Goal: Task Accomplishment & Management: Use online tool/utility

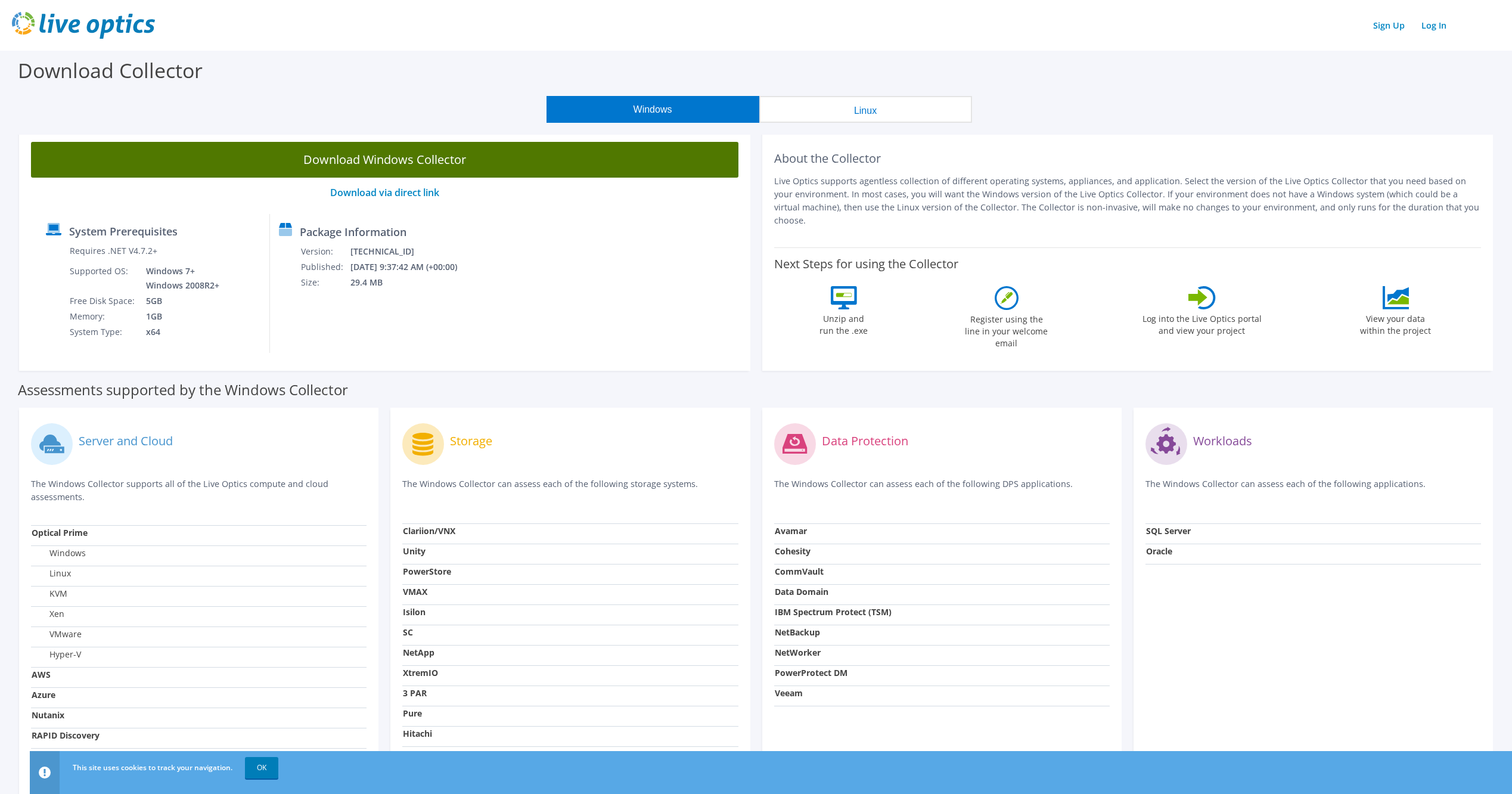
click at [305, 161] on link "Download Windows Collector" at bounding box center [385, 160] width 708 height 36
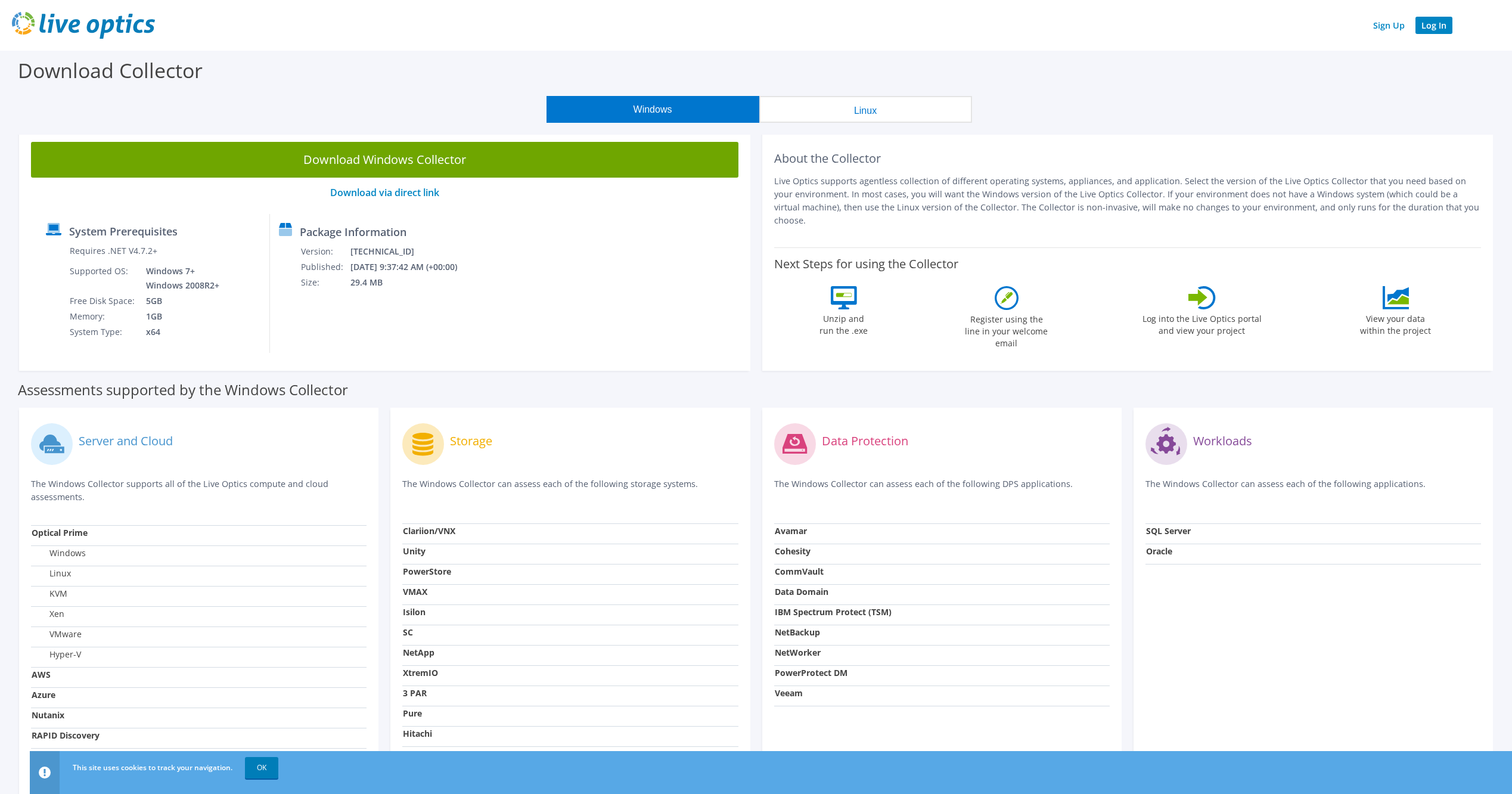
click at [955, 25] on link "Log In" at bounding box center [1434, 26] width 37 height 18
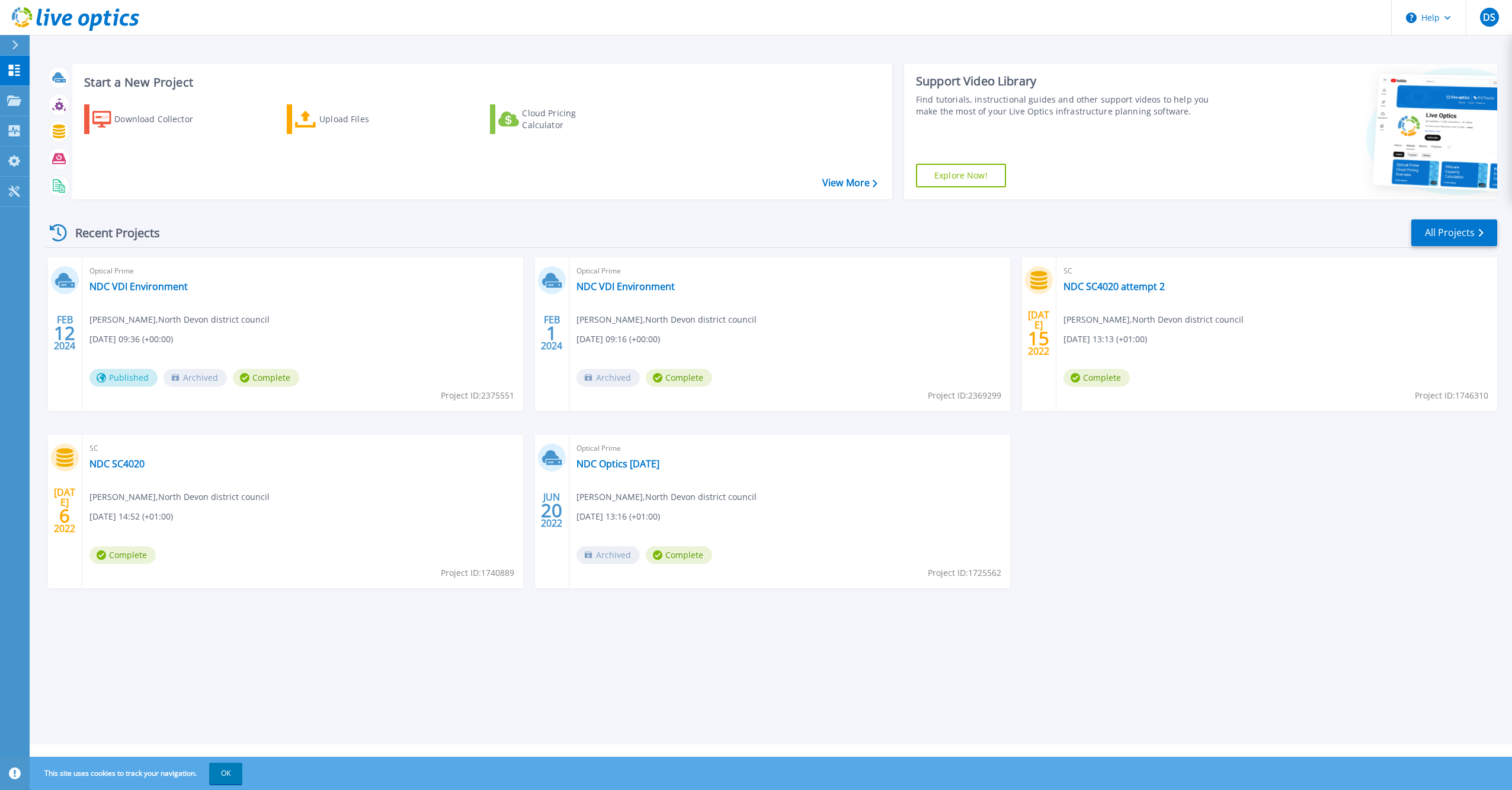
click at [367, 297] on div "Optical Prime NDC VDI Environment Darren Scott , North Devon district council 0…" at bounding box center [302, 334] width 441 height 154
click at [151, 285] on link "NDC VDI Environment" at bounding box center [138, 286] width 98 height 12
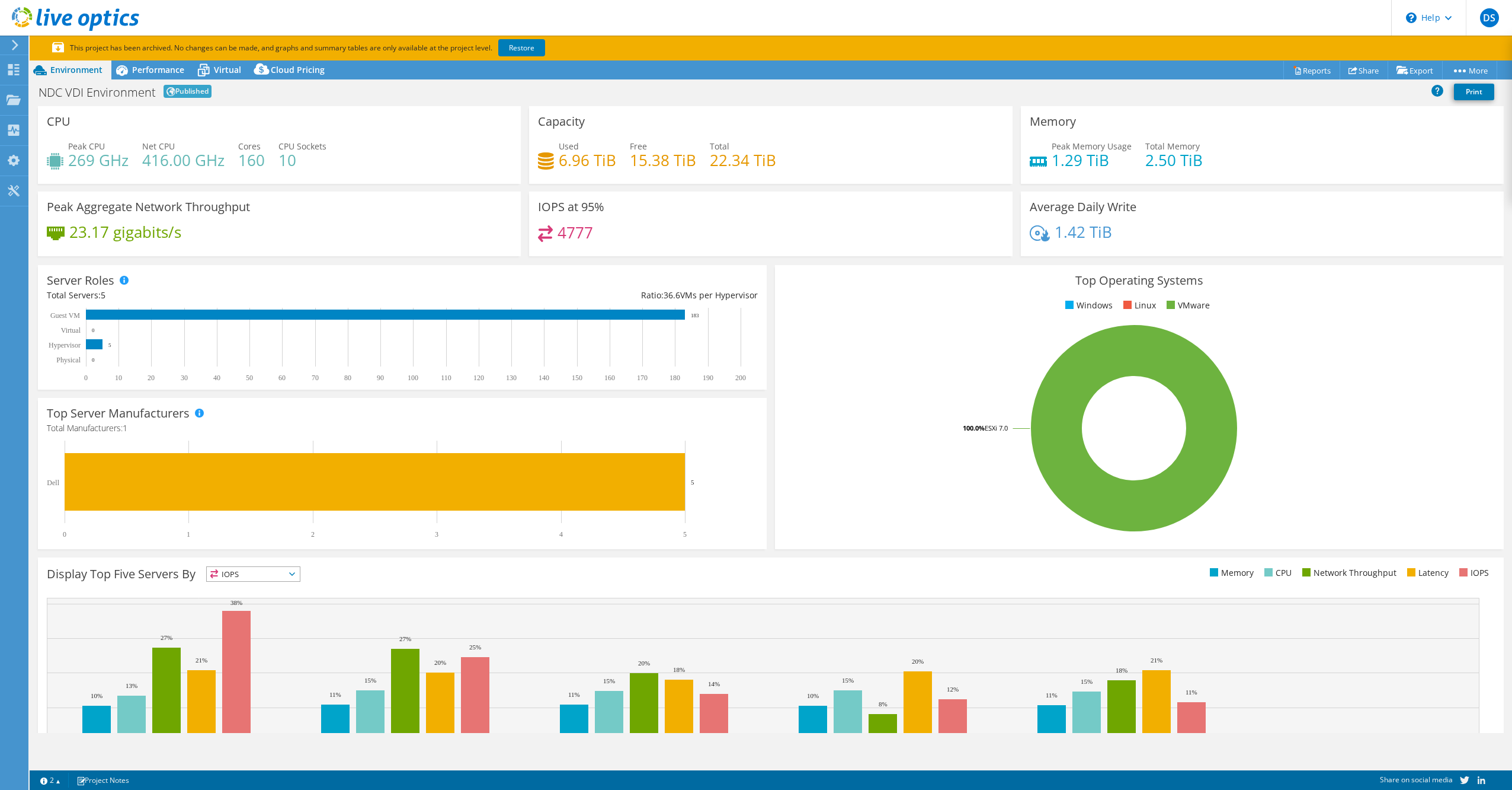
select select "EULondon"
select select "USD"
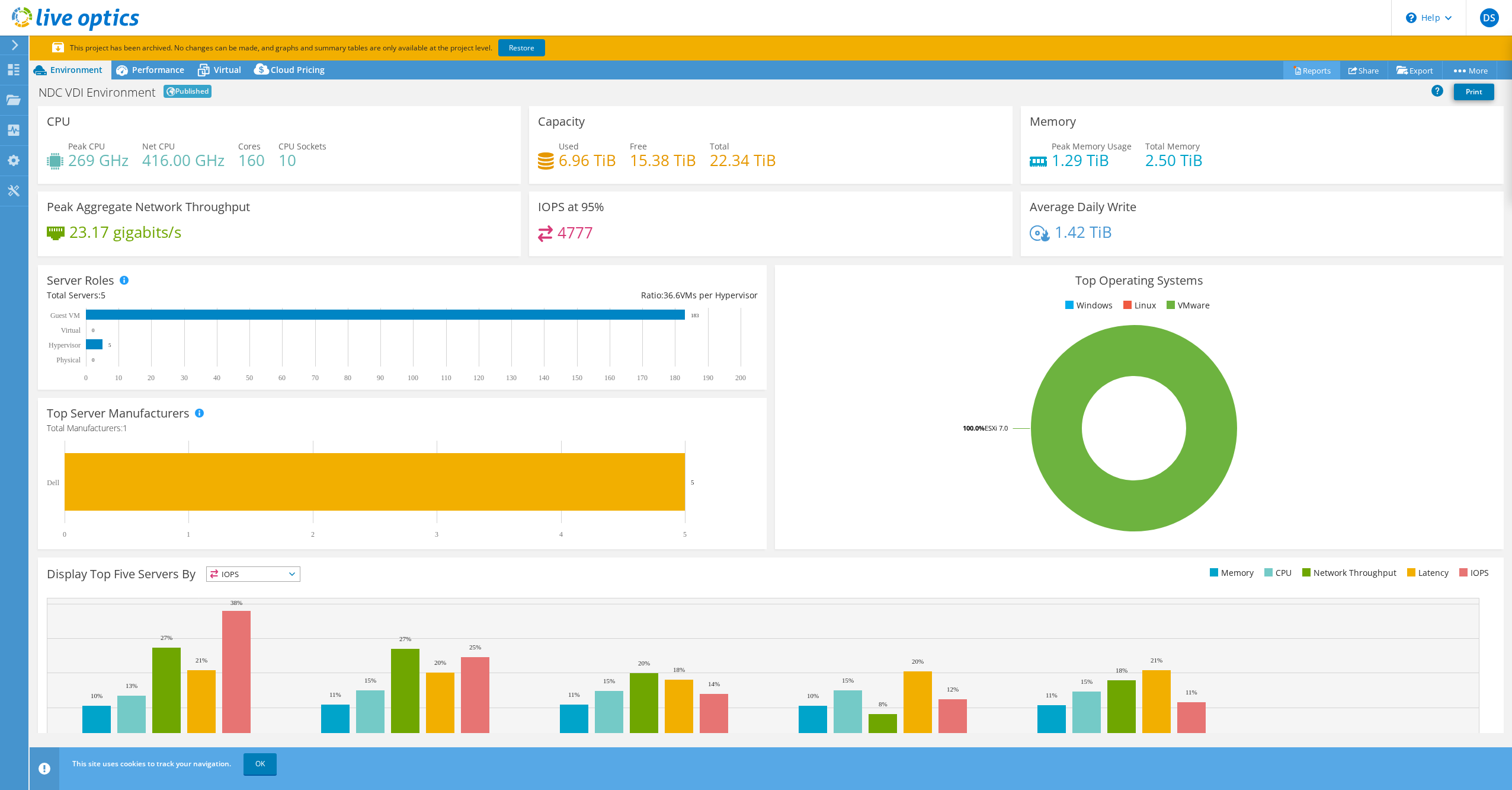
click at [1323, 74] on link "Reports" at bounding box center [1312, 70] width 57 height 18
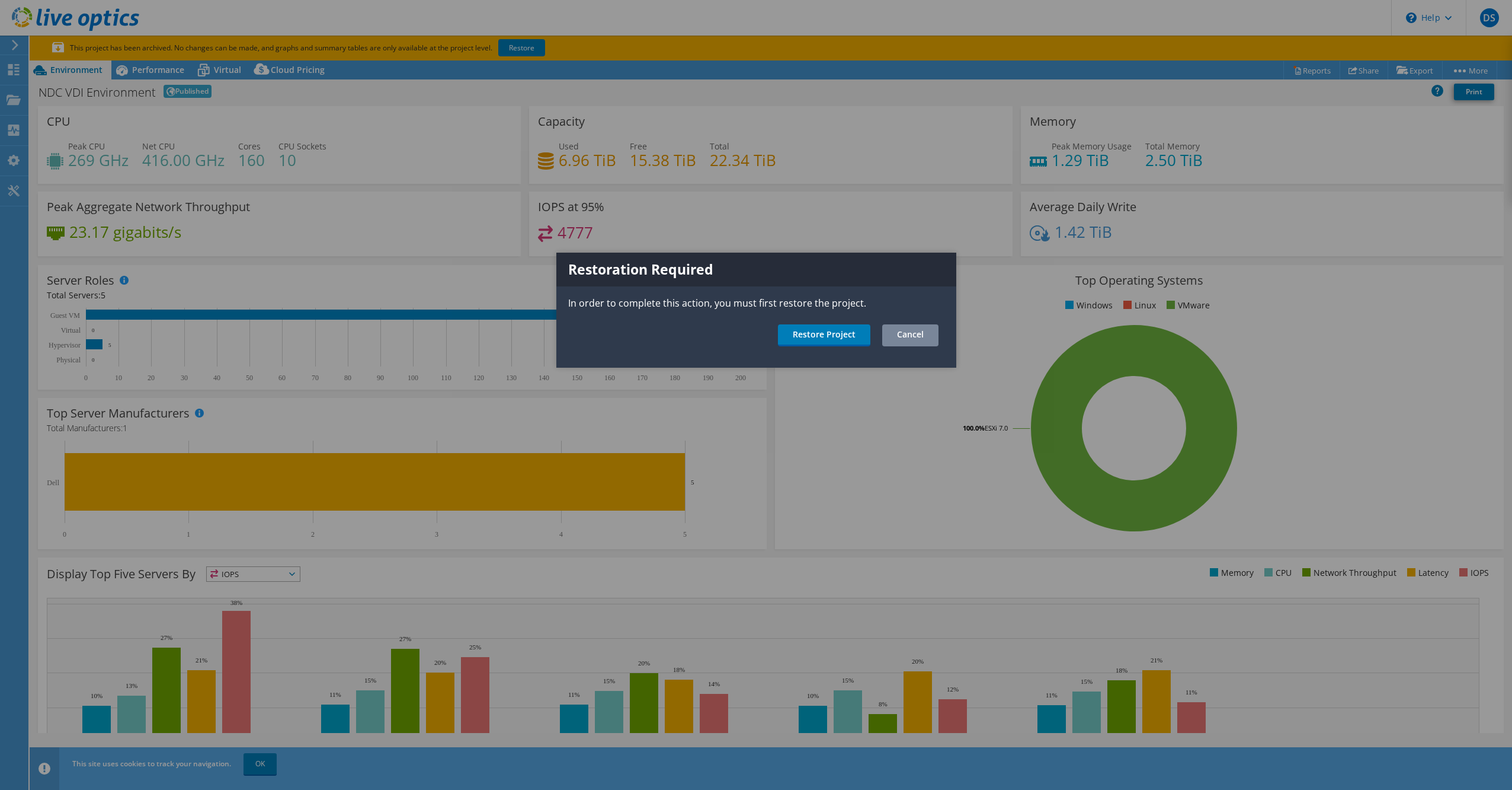
click at [923, 333] on link "Cancel" at bounding box center [910, 335] width 56 height 22
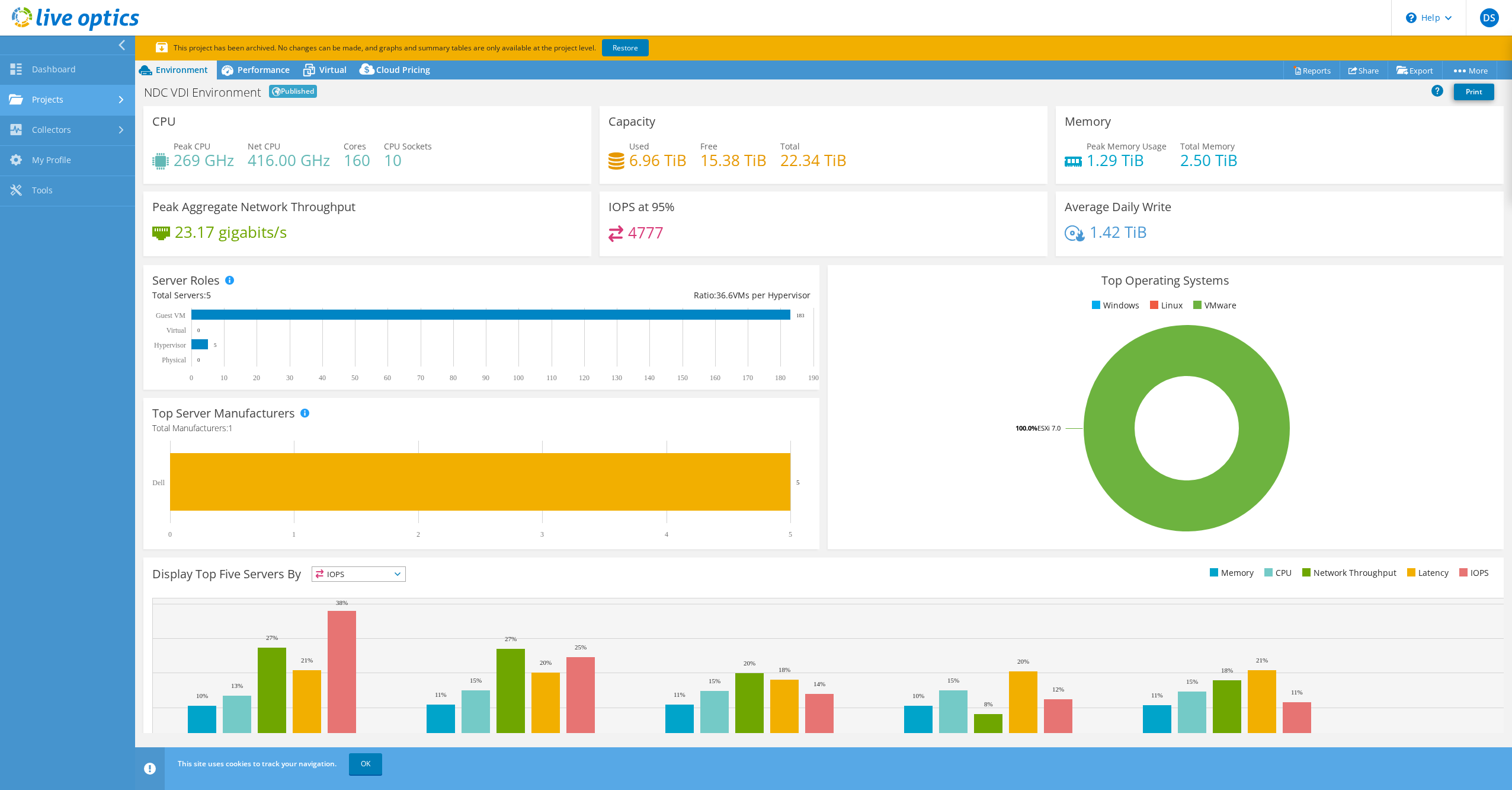
click at [42, 95] on link "Projects" at bounding box center [67, 100] width 135 height 30
click at [58, 127] on link "Search Projects" at bounding box center [67, 130] width 135 height 30
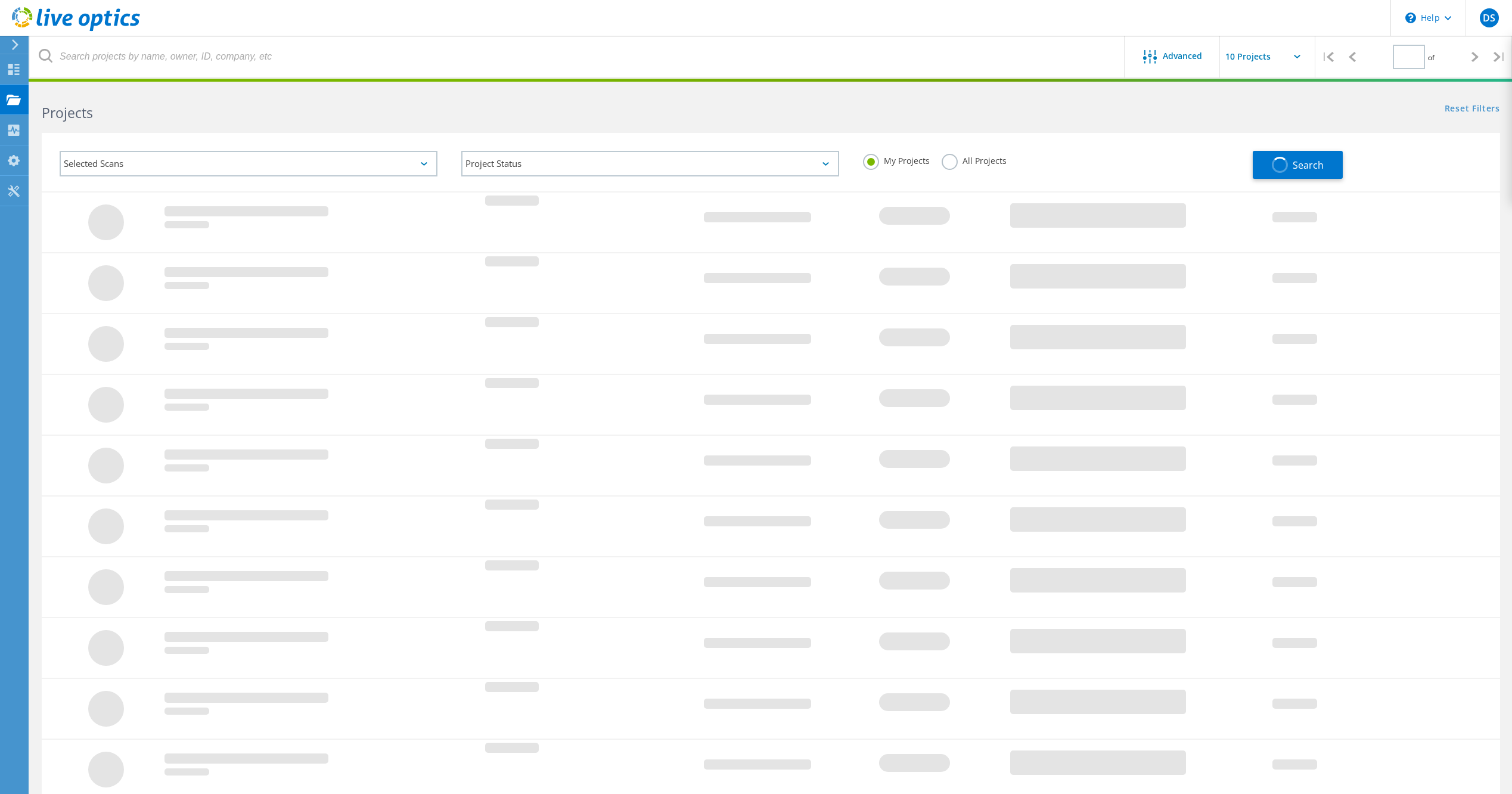
type input "1"
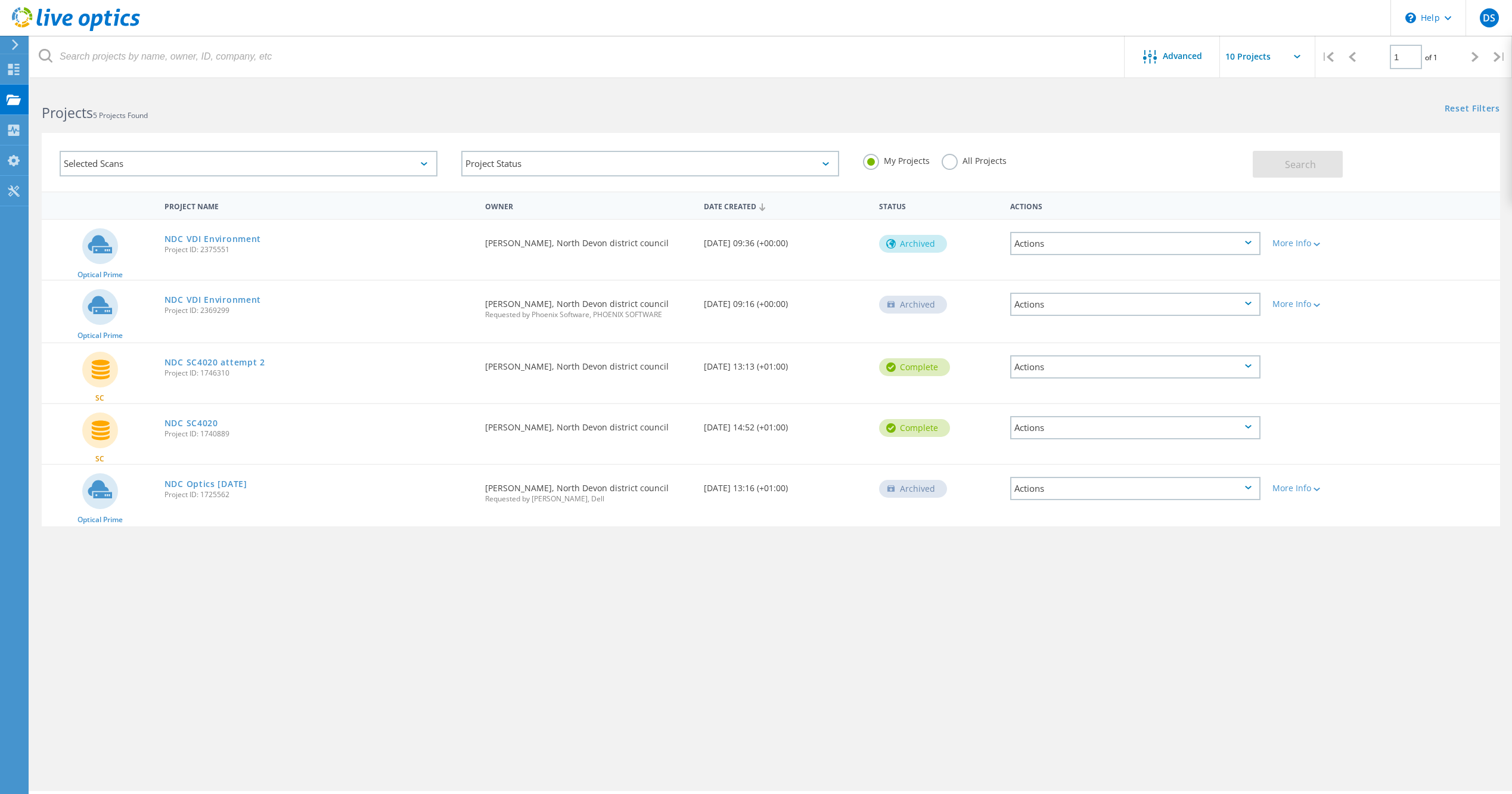
click at [1255, 244] on div "Actions" at bounding box center [1135, 243] width 251 height 23
click at [1128, 235] on div "Project Details" at bounding box center [1135, 234] width 248 height 18
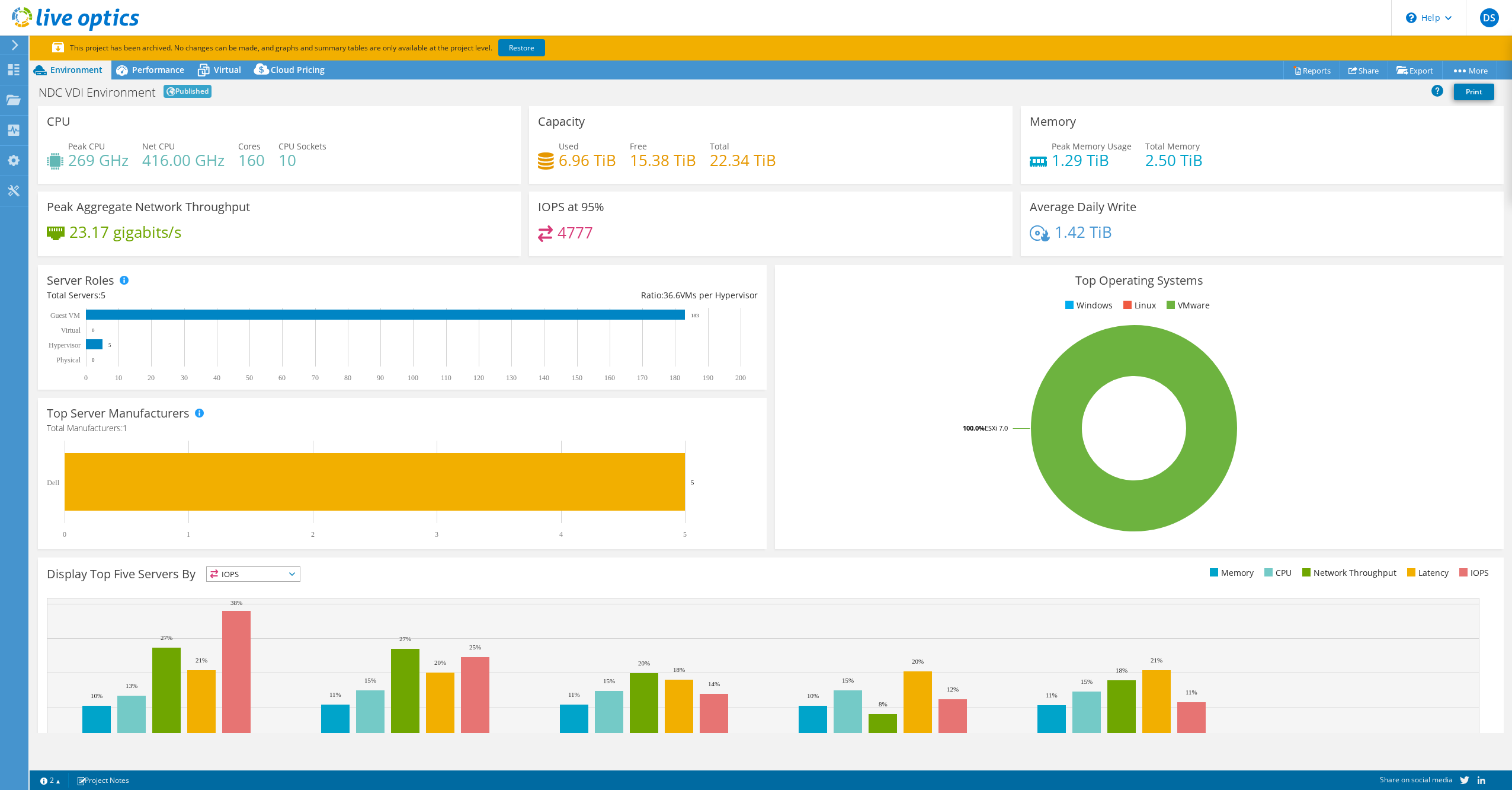
click at [17, 44] on icon at bounding box center [15, 45] width 9 height 11
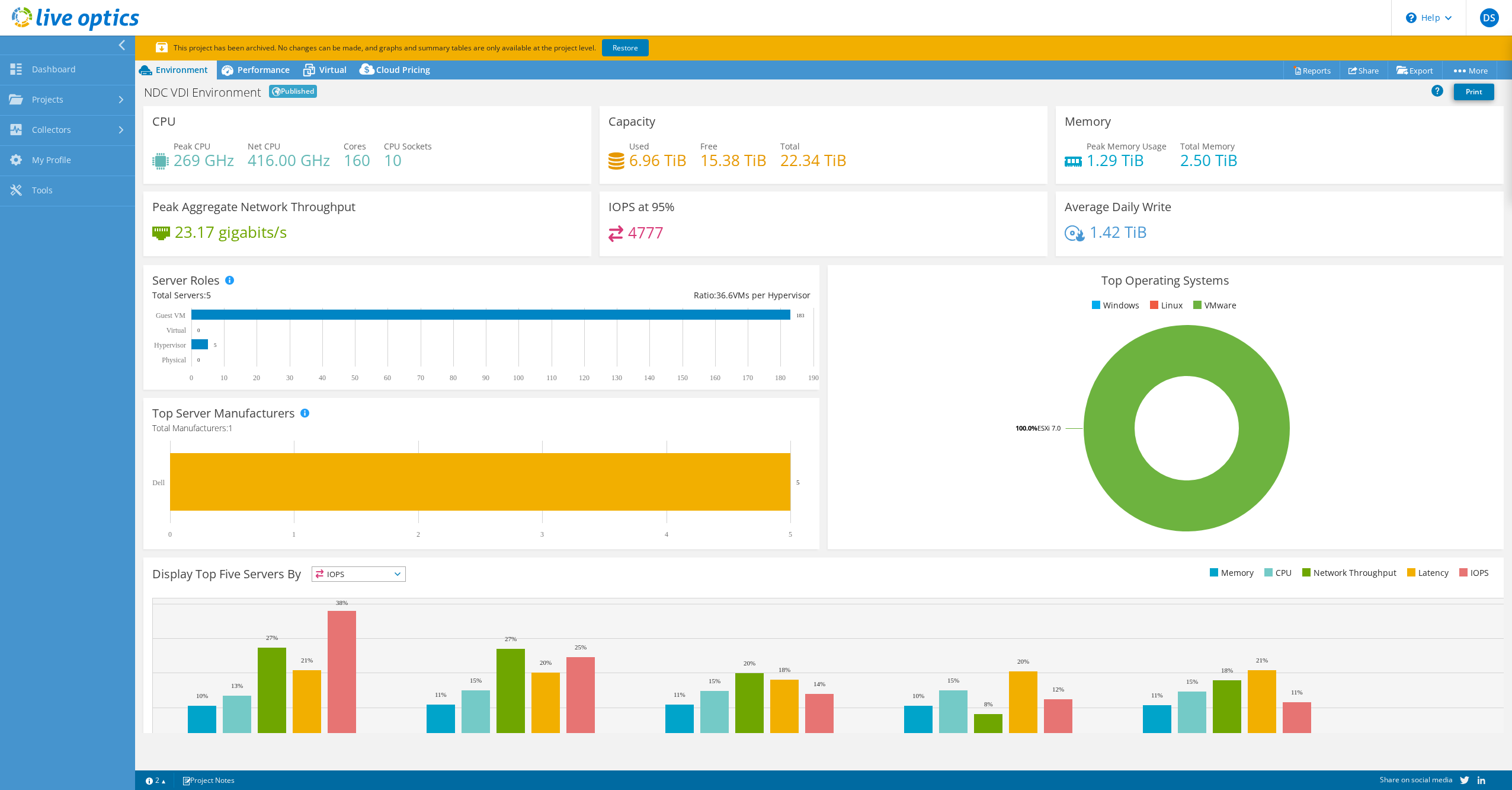
select select "EULondon"
select select "USD"
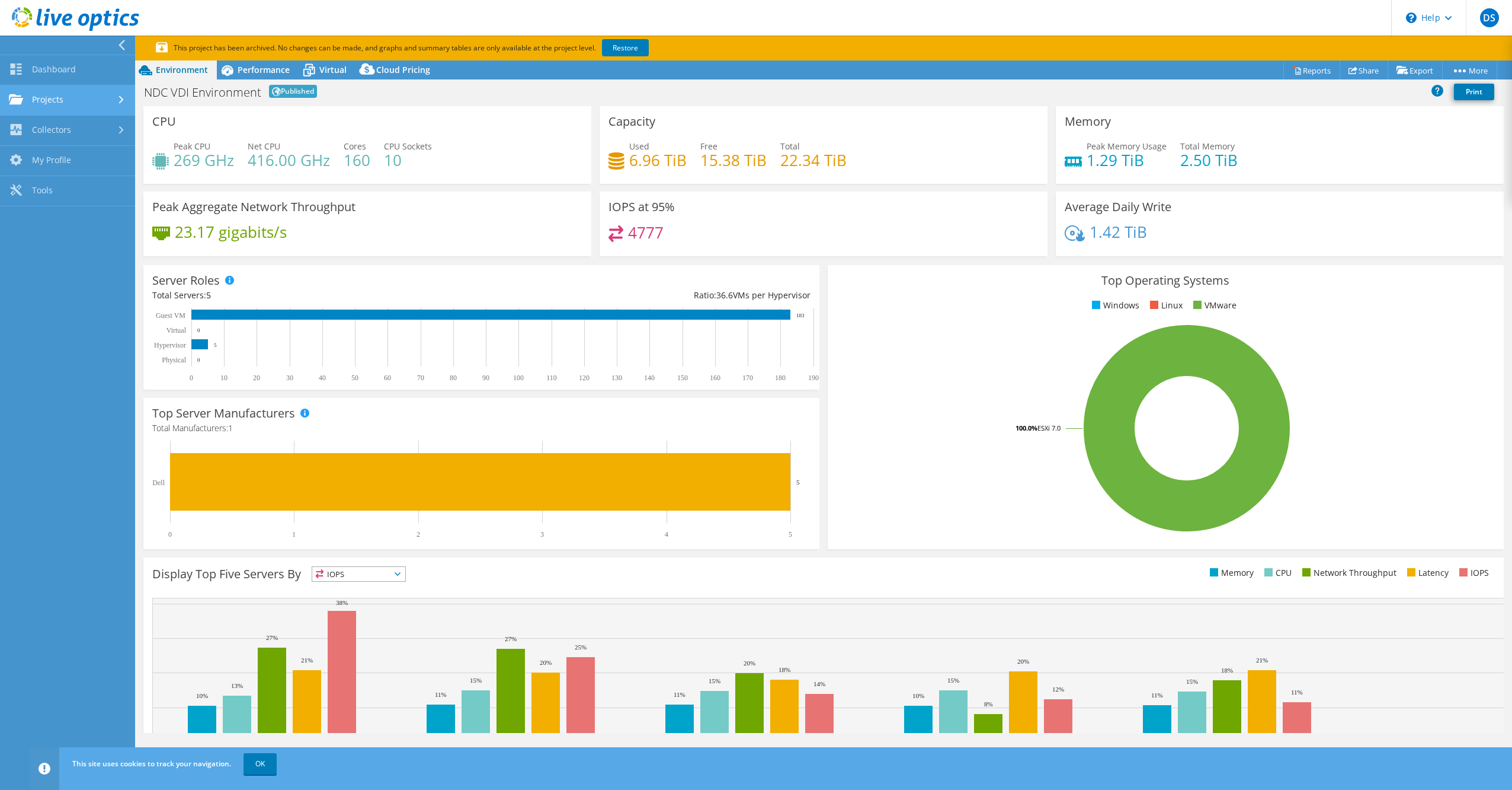
click at [42, 95] on link "Projects" at bounding box center [67, 100] width 135 height 30
click at [61, 125] on link "Search Projects" at bounding box center [67, 130] width 135 height 30
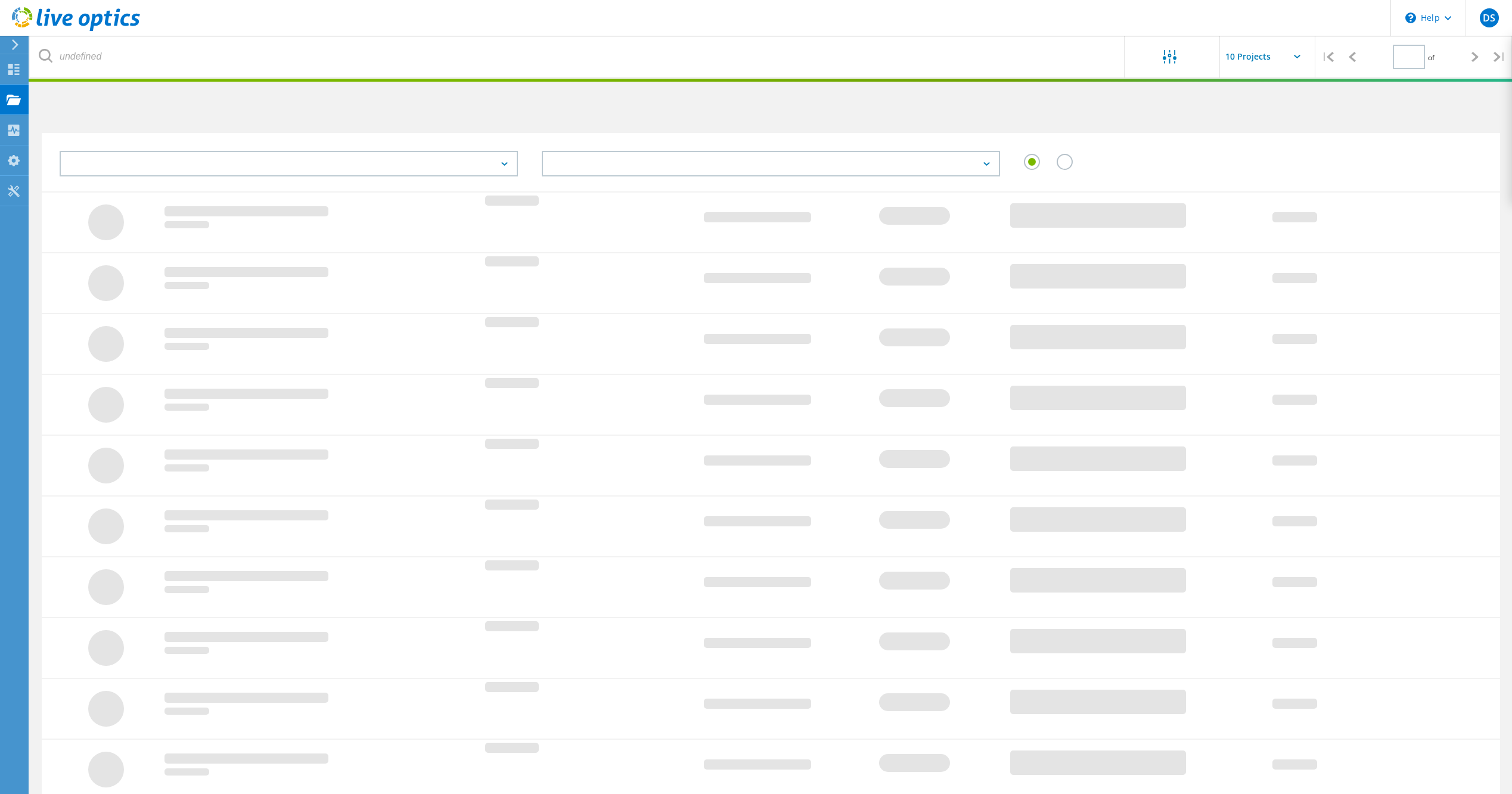
type input "1"
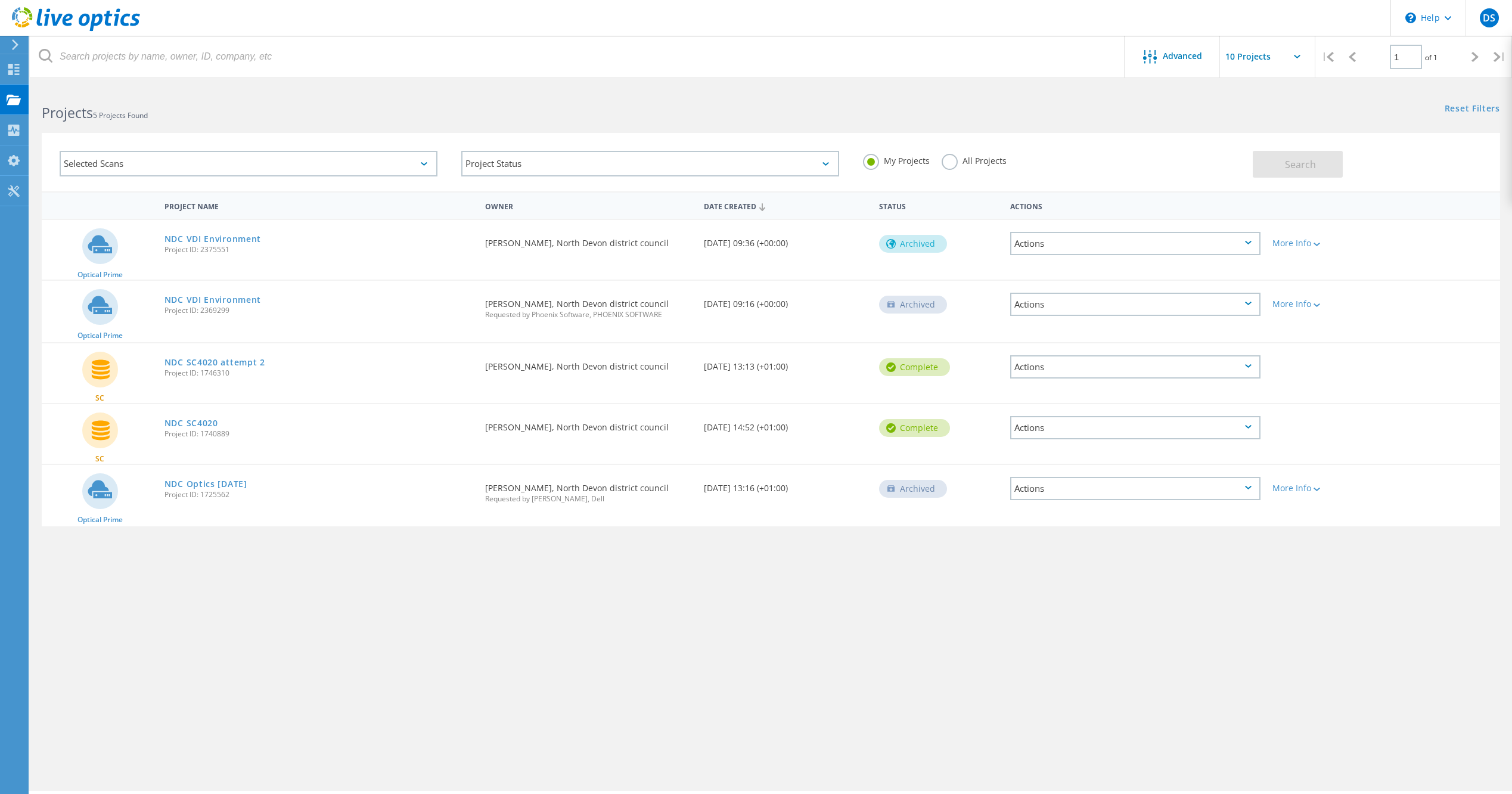
click at [1252, 241] on div "Actions" at bounding box center [1135, 243] width 251 height 23
click at [1047, 218] on div "View Project" at bounding box center [1135, 215] width 248 height 18
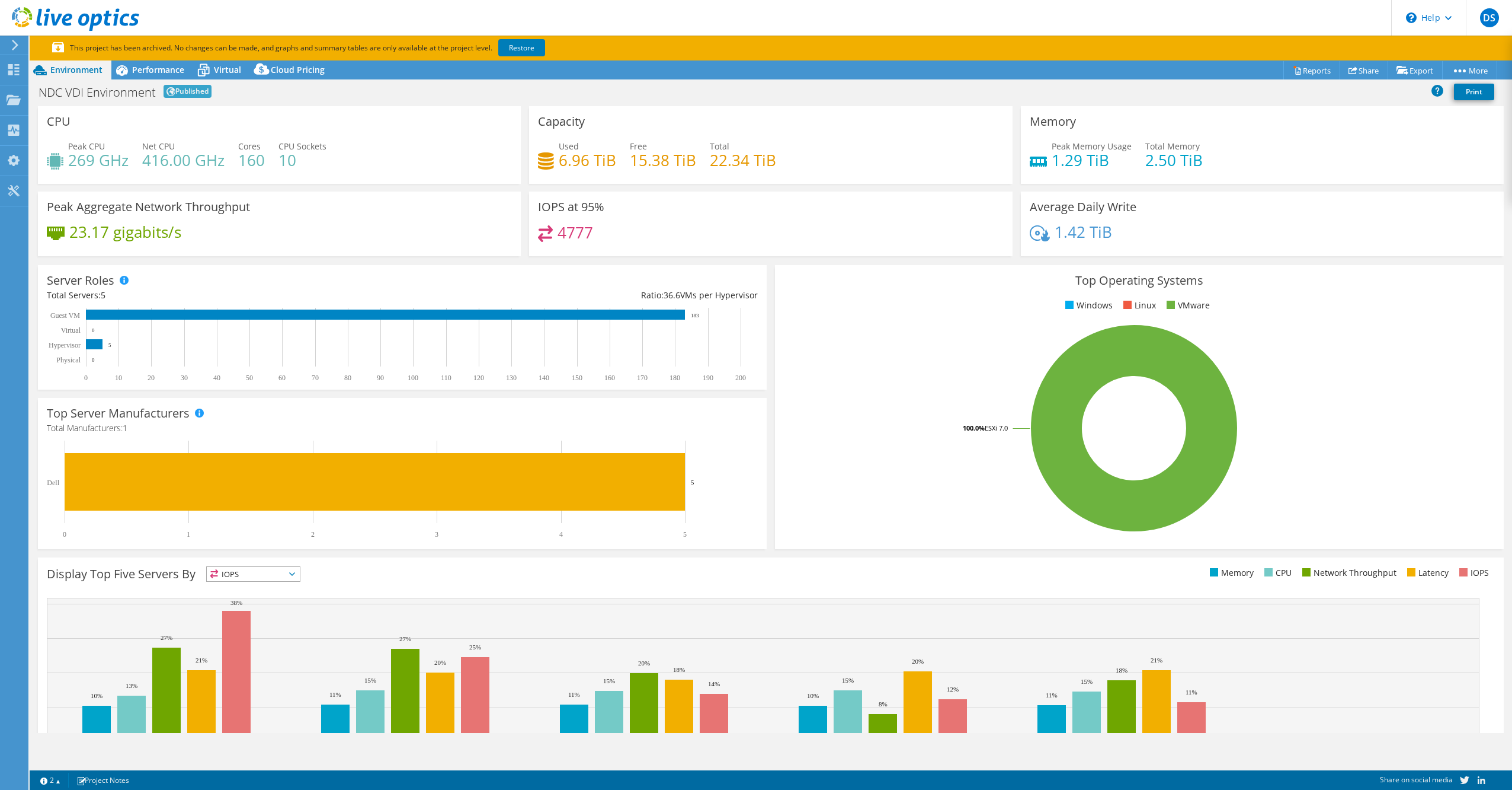
select select "EULondon"
select select "USD"
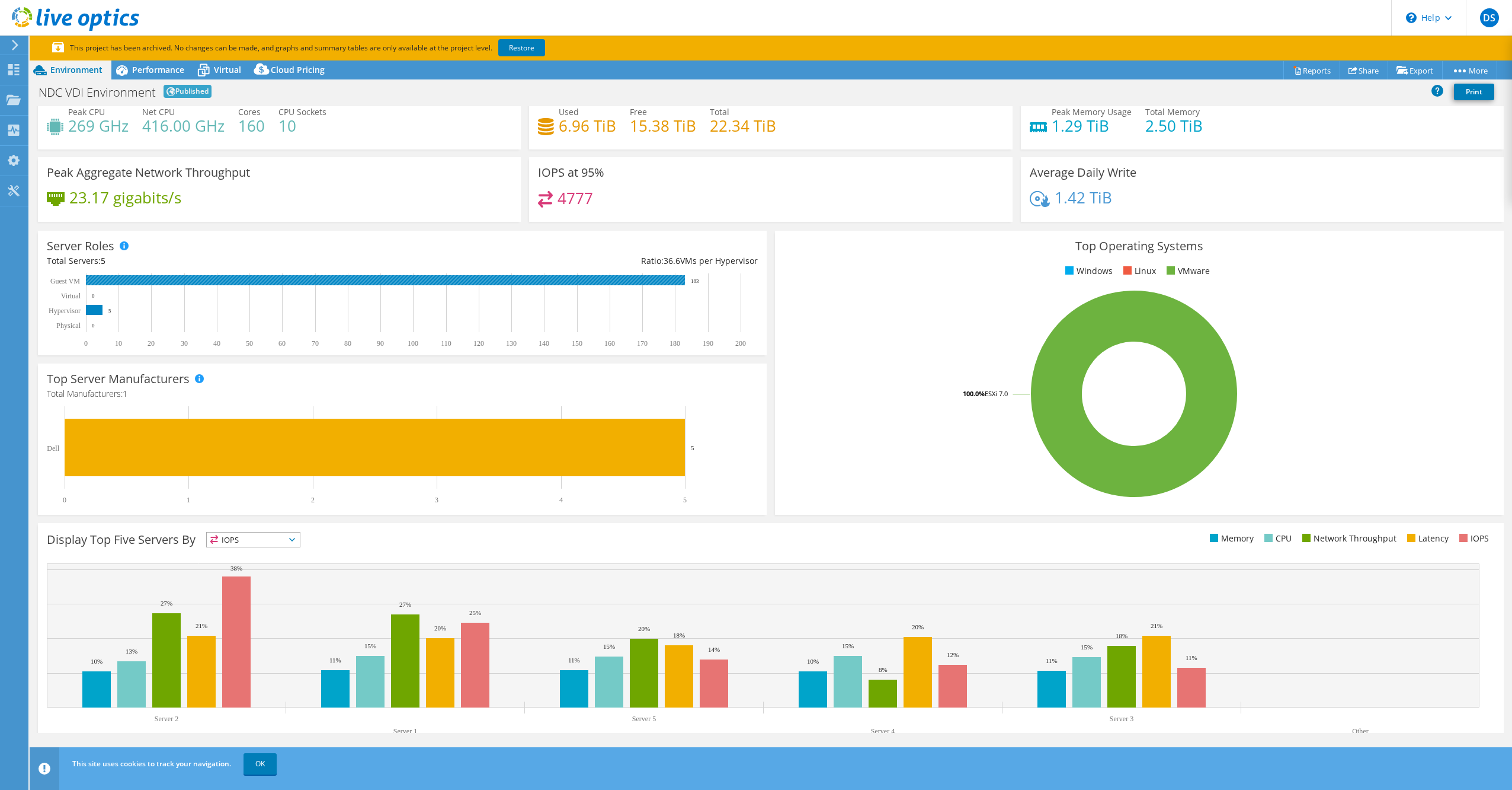
scroll to position [64, 0]
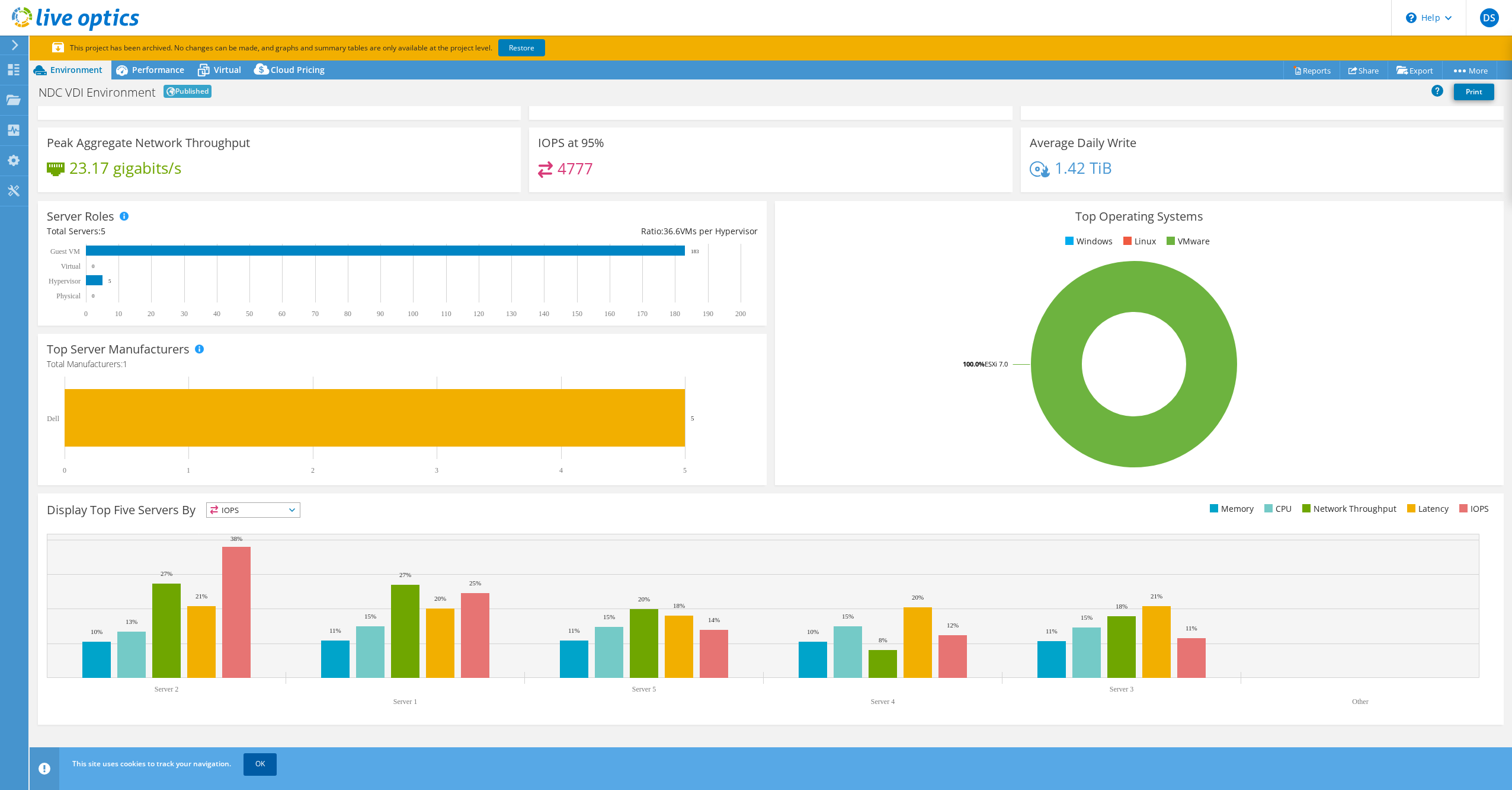
click at [270, 768] on link "OK" at bounding box center [260, 763] width 34 height 21
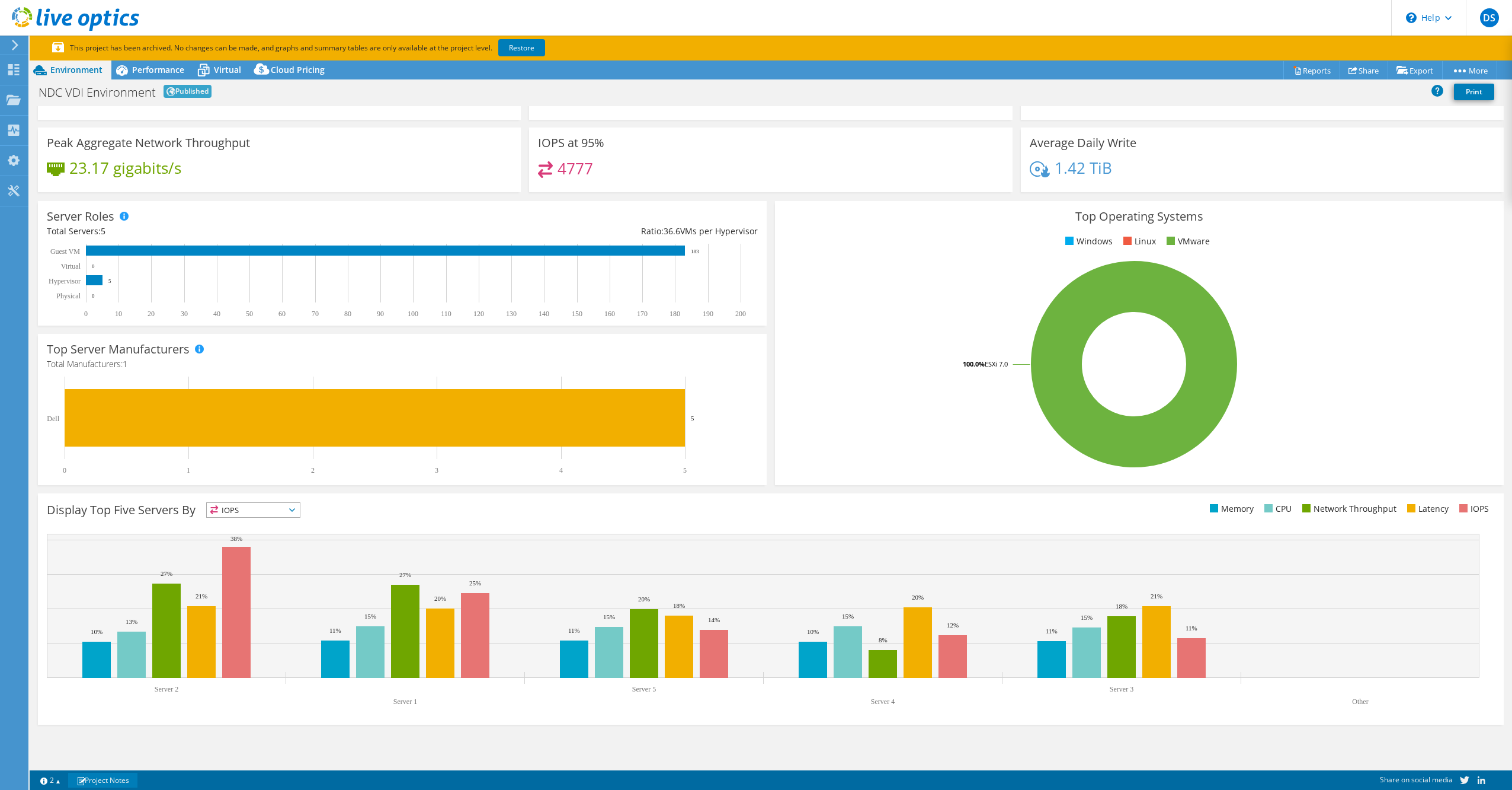
click at [105, 783] on link "Project Notes" at bounding box center [103, 780] width 69 height 15
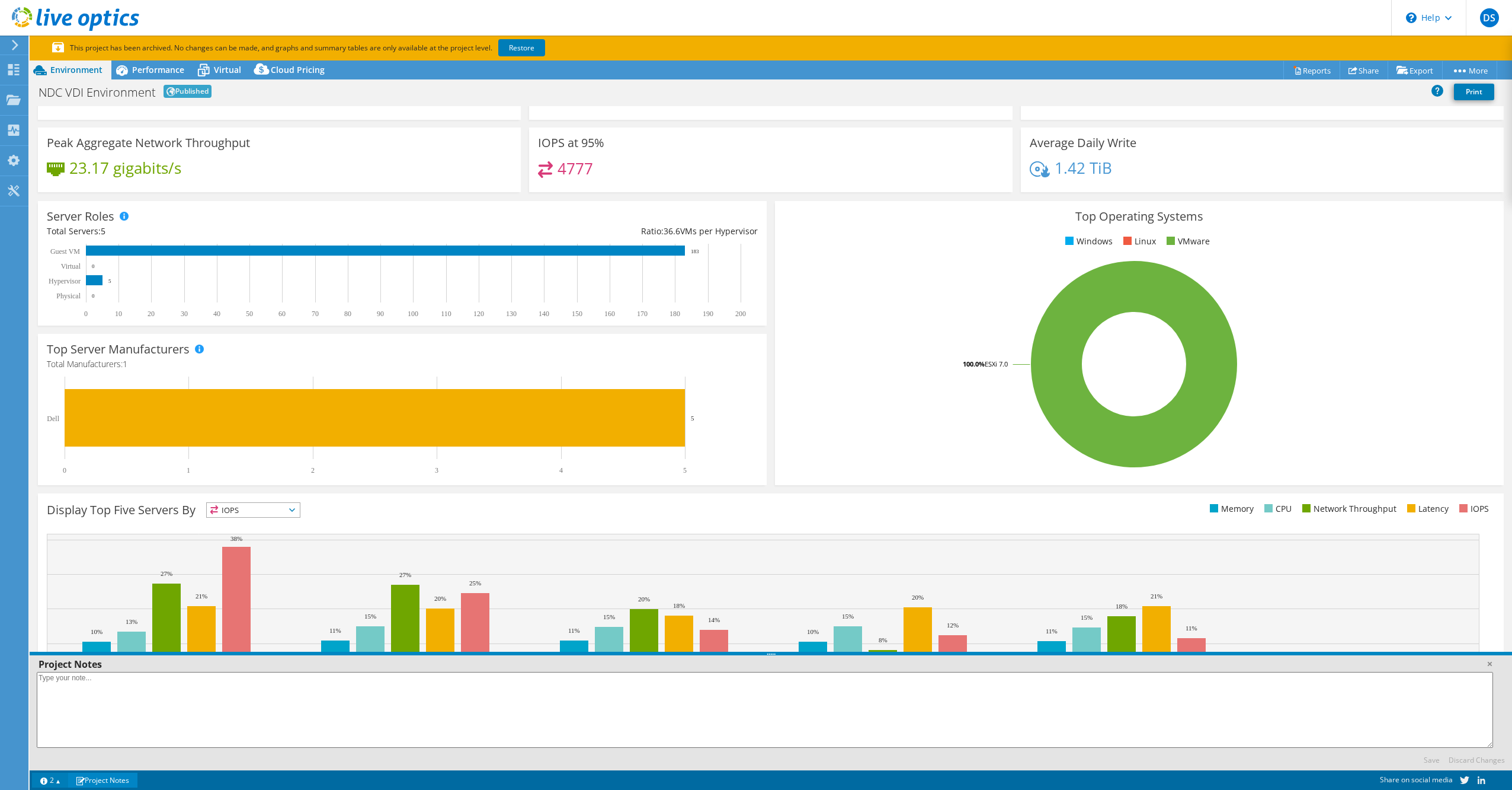
click at [62, 781] on link "2" at bounding box center [50, 780] width 36 height 15
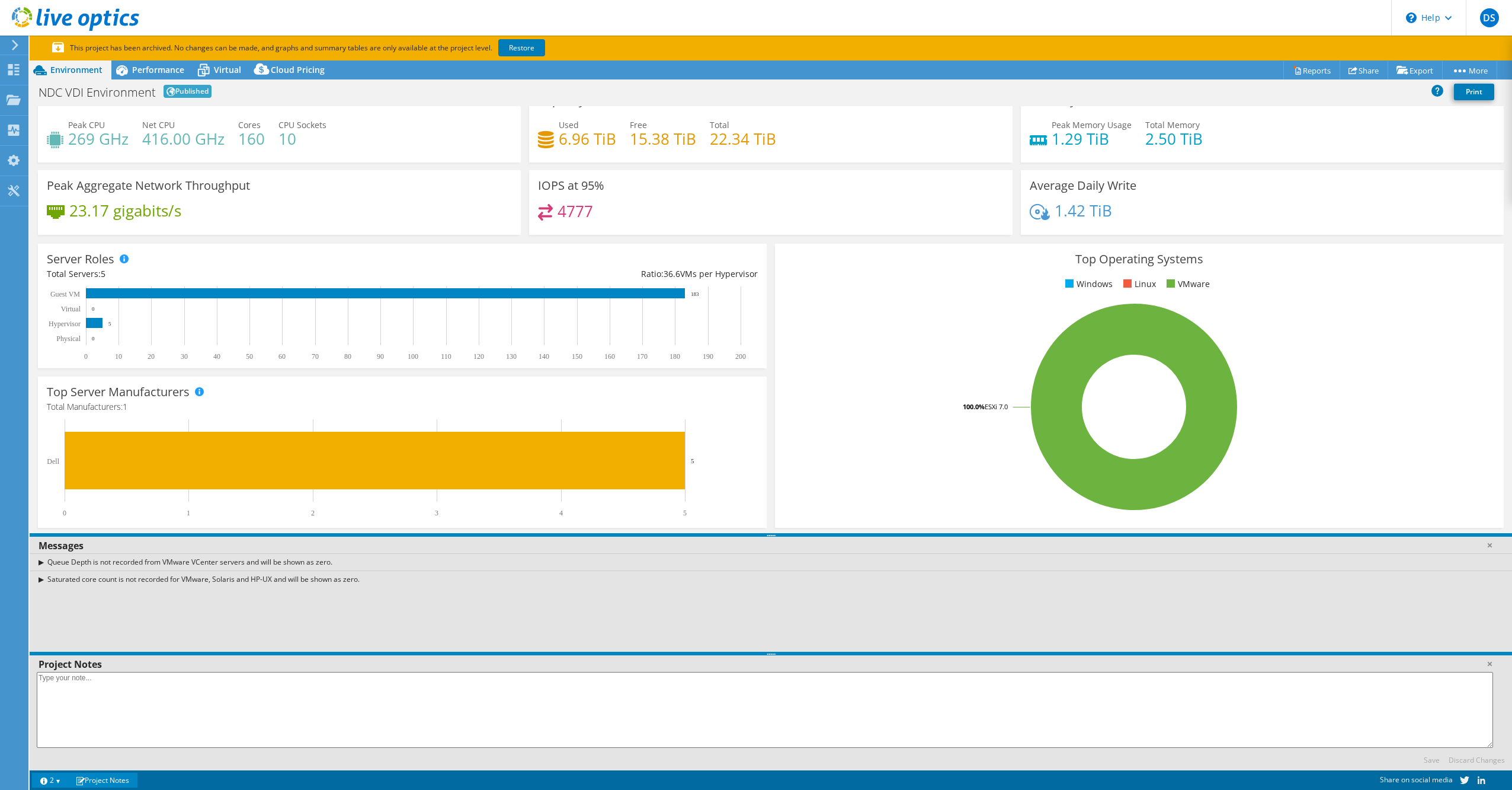
scroll to position [0, 0]
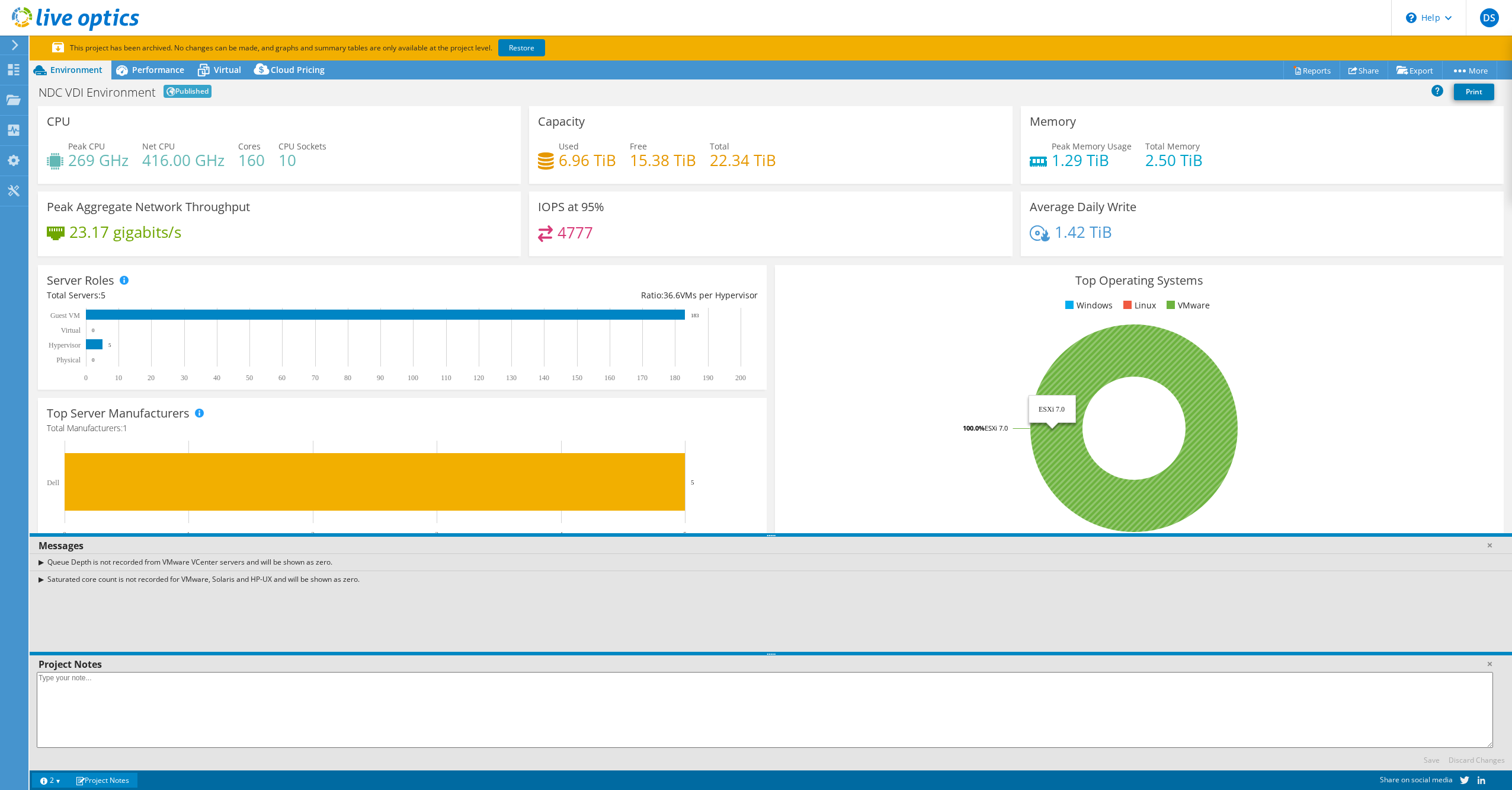
click at [1199, 372] on icon at bounding box center [1134, 428] width 208 height 208
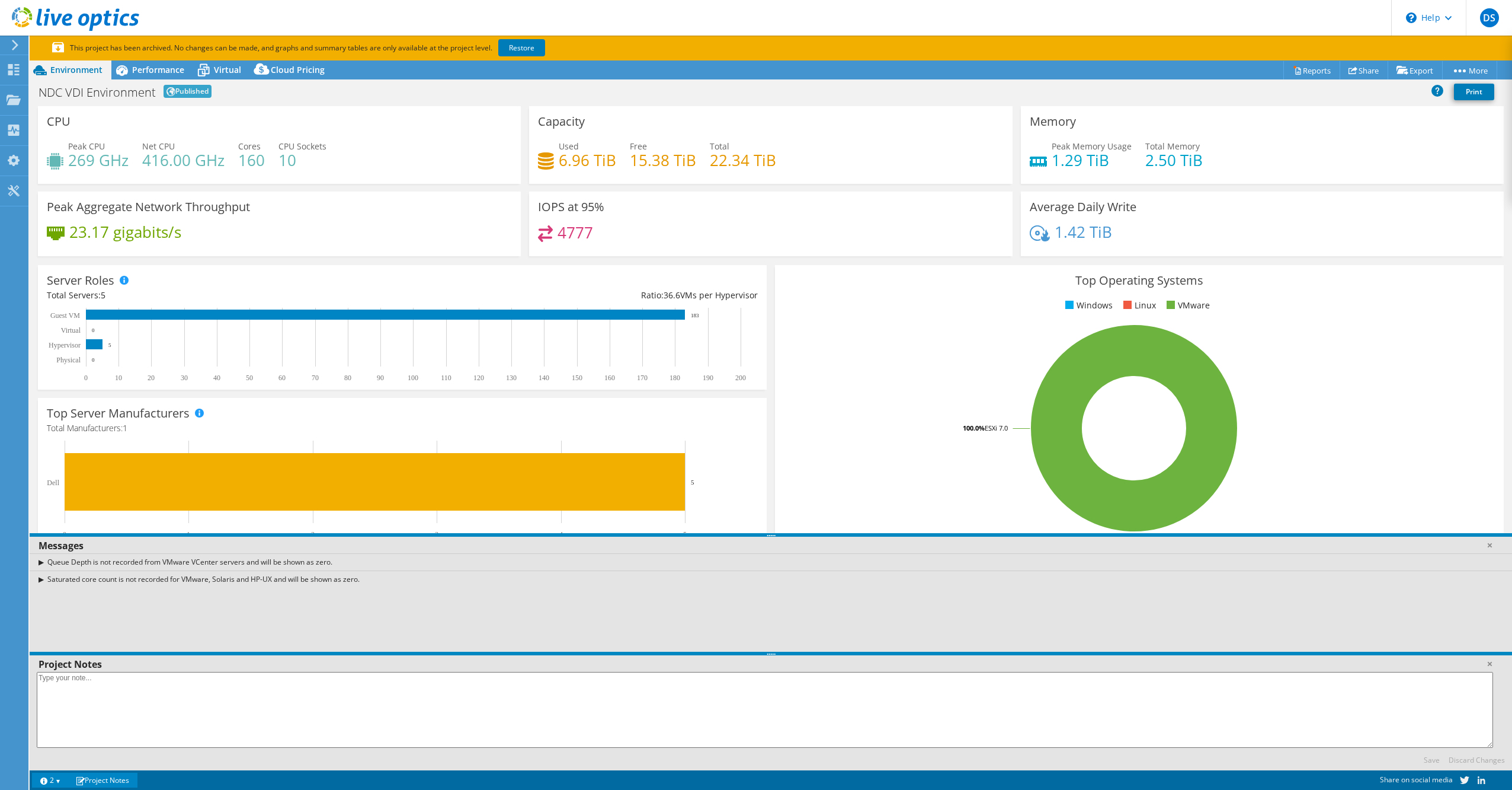
scroll to position [64, 0]
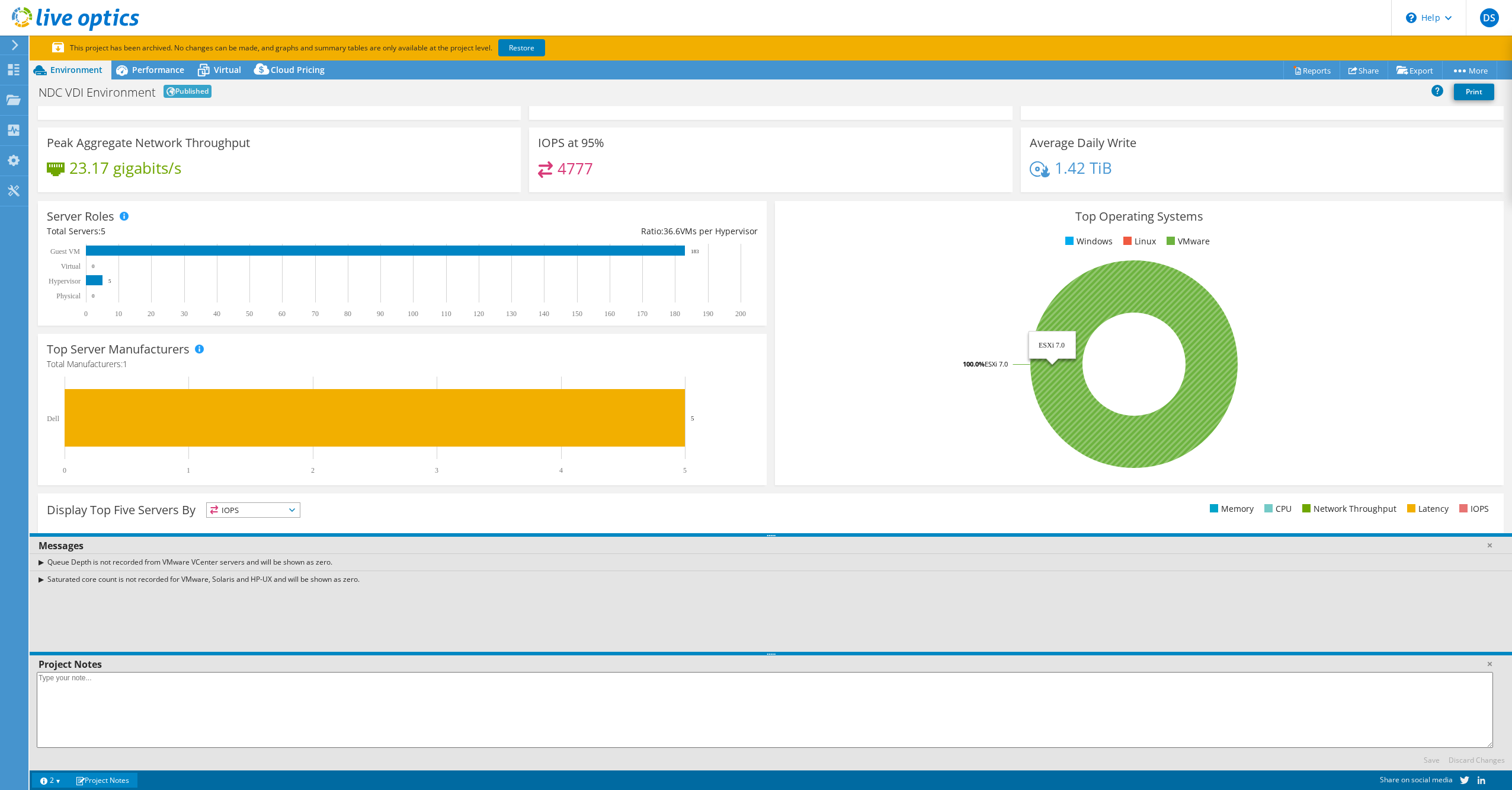
click at [1146, 431] on icon at bounding box center [1134, 364] width 208 height 208
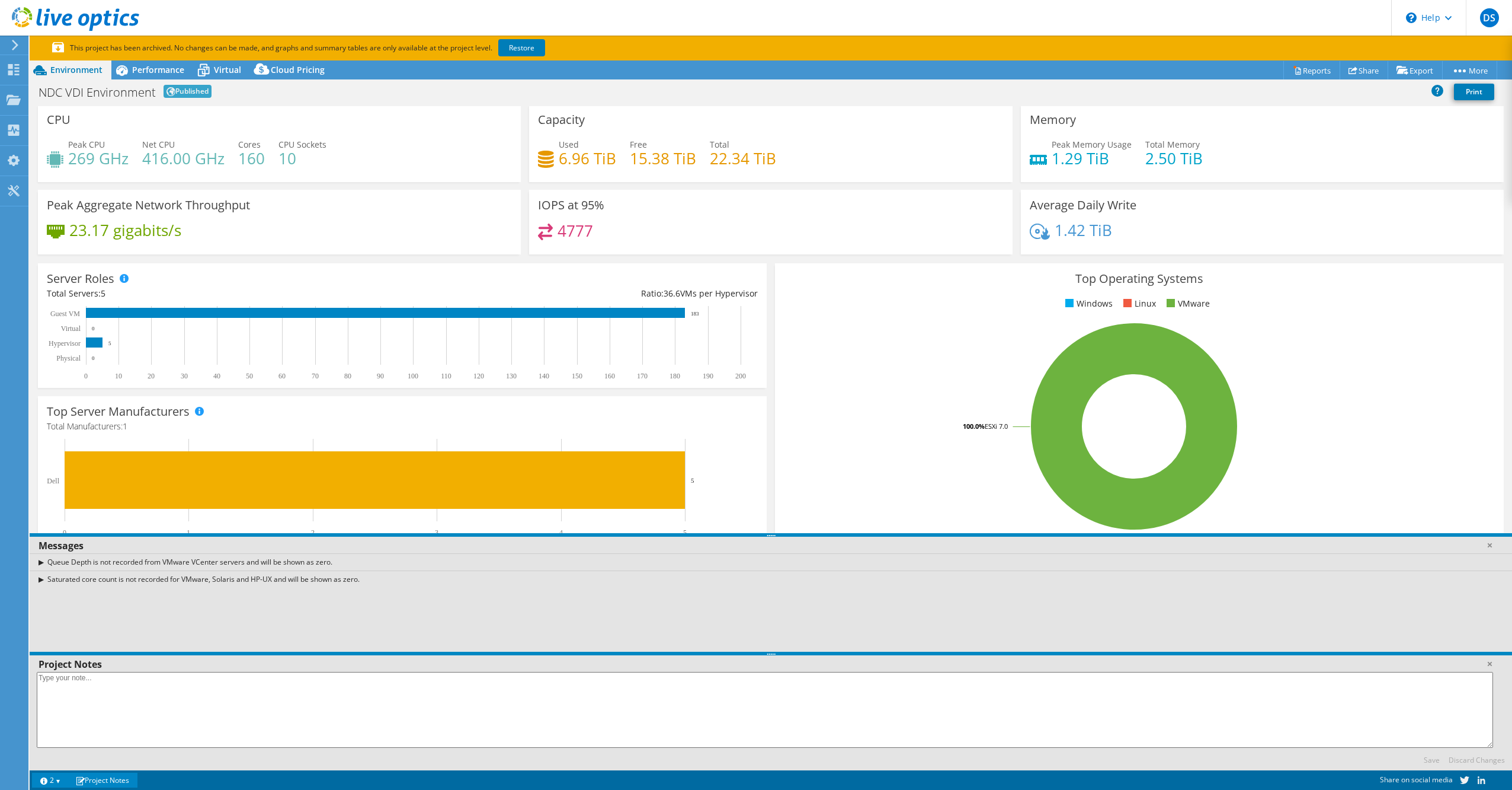
scroll to position [0, 0]
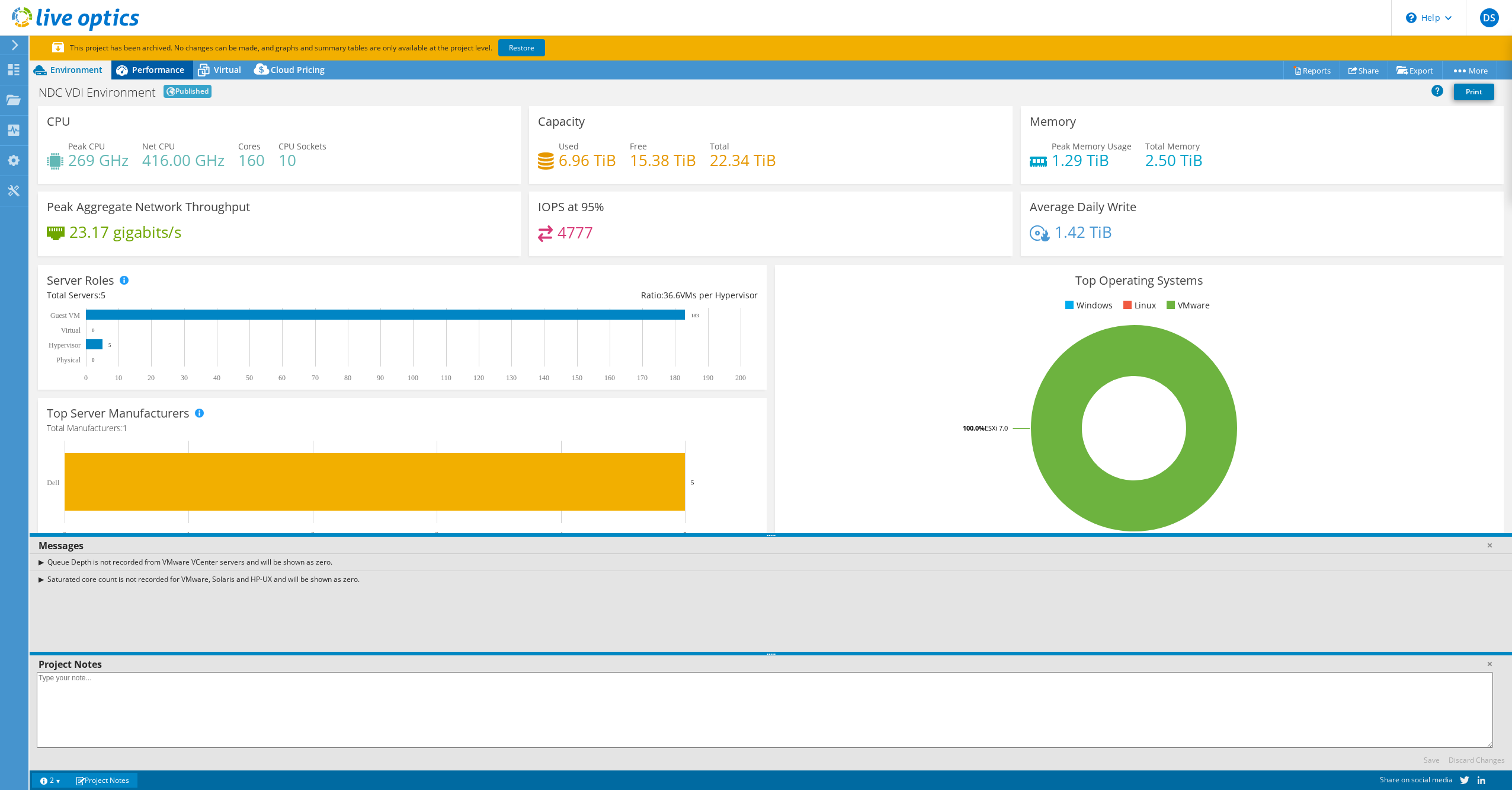
click at [135, 71] on span "Performance" at bounding box center [158, 69] width 52 height 11
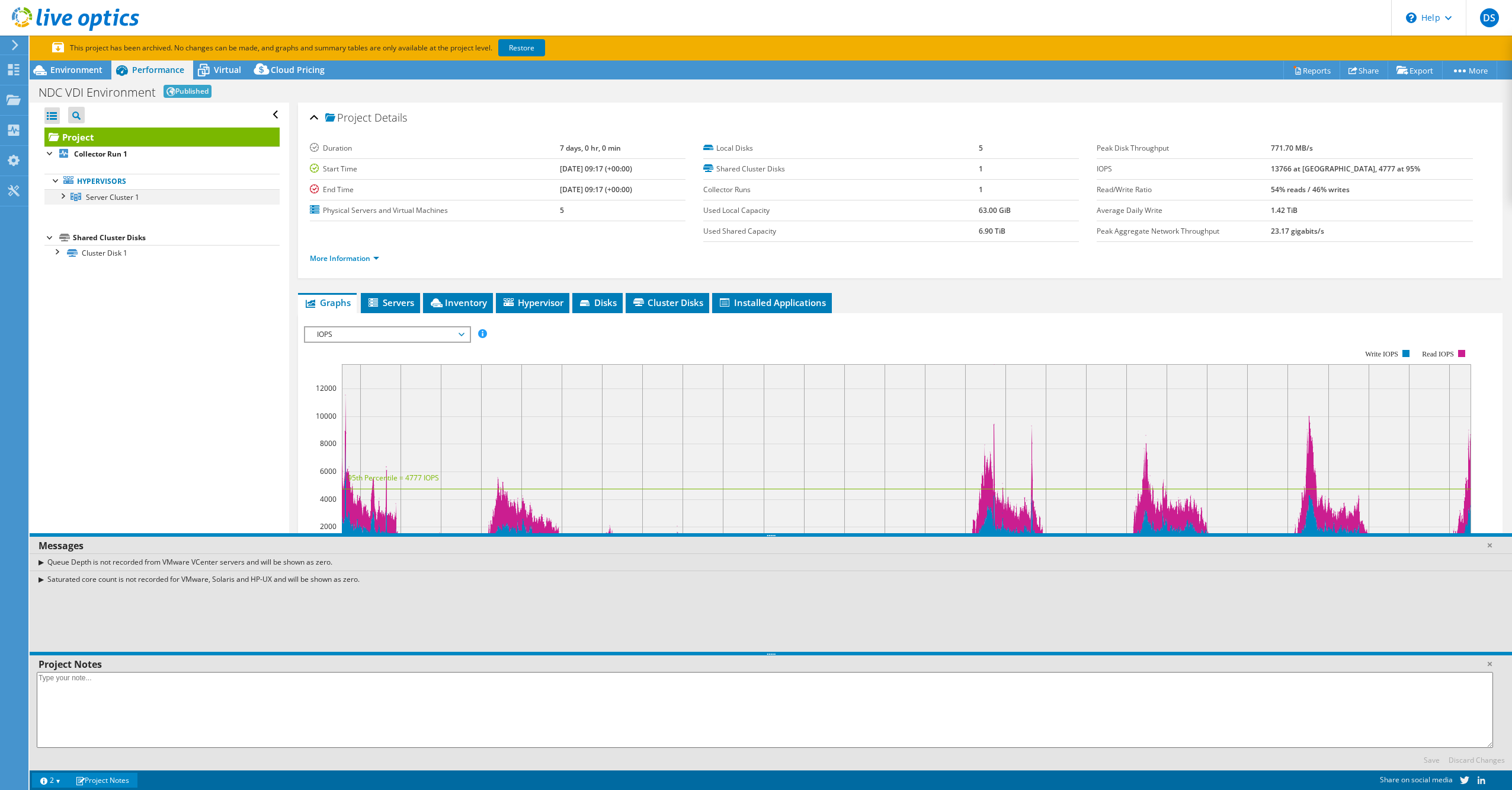
click at [66, 195] on div at bounding box center [62, 195] width 12 height 12
click at [54, 335] on div at bounding box center [56, 329] width 12 height 12
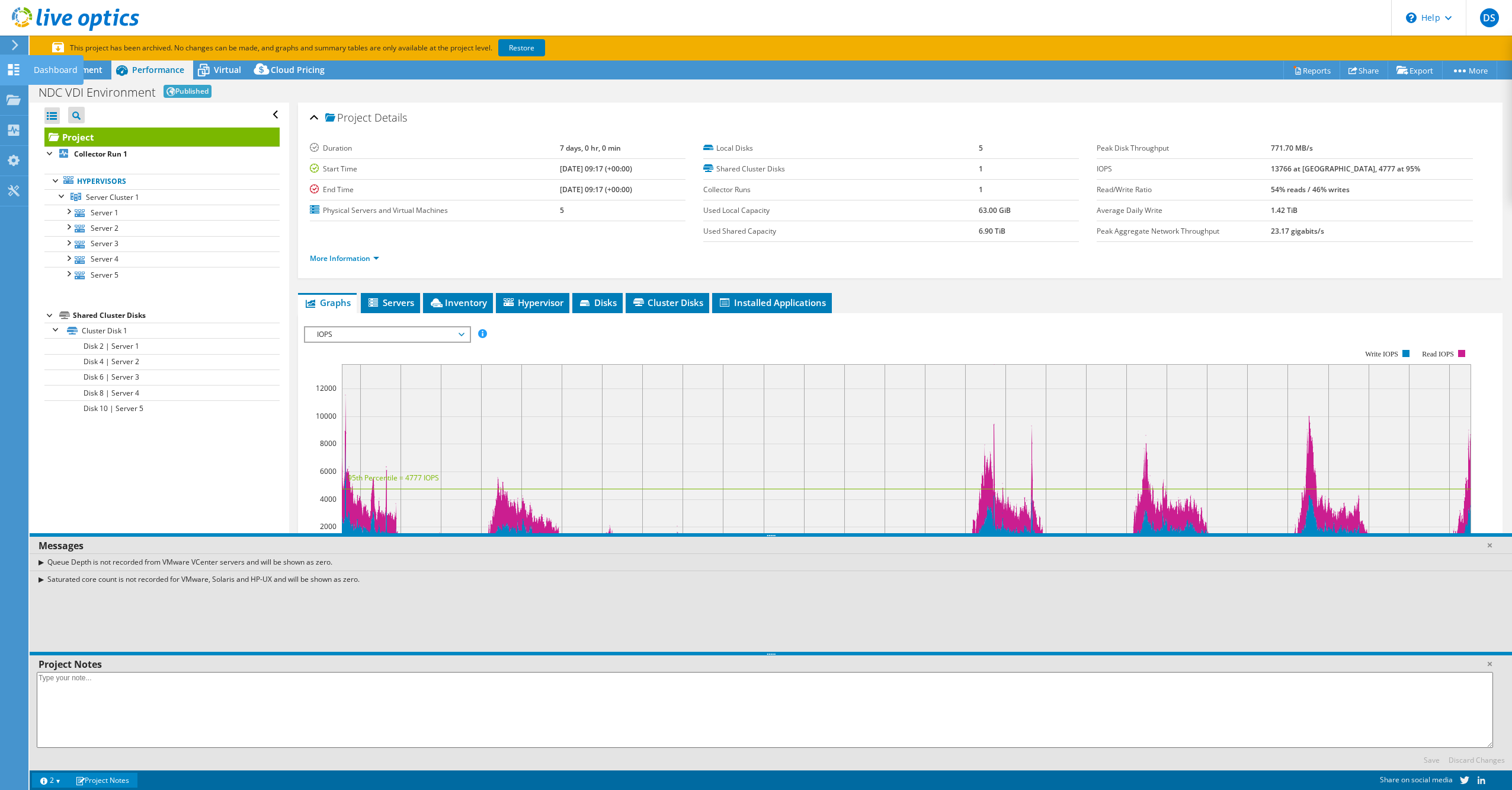
click at [39, 75] on div "Dashboard" at bounding box center [55, 70] width 55 height 30
